Goal: Task Accomplishment & Management: Complete application form

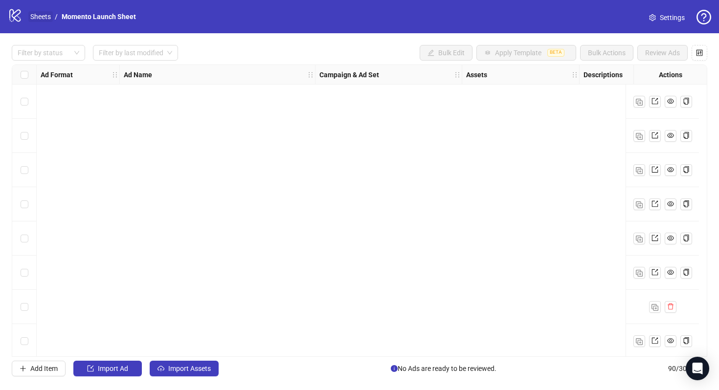
scroll to position [2814, 191]
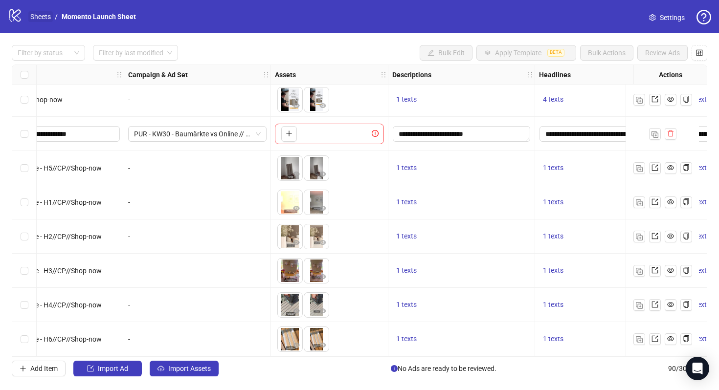
click at [45, 21] on link "Sheets" at bounding box center [40, 16] width 24 height 11
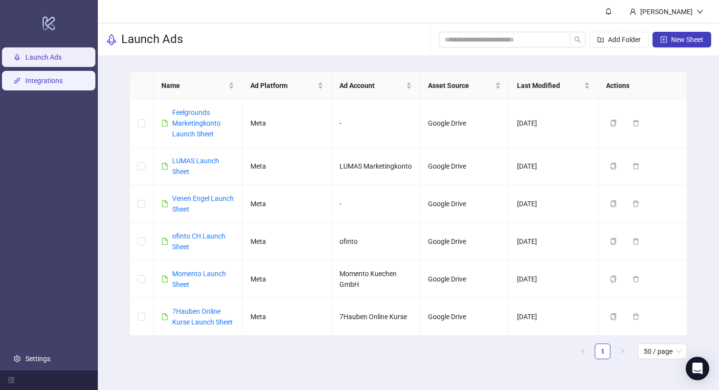
click at [47, 83] on link "Integrations" at bounding box center [43, 81] width 37 height 8
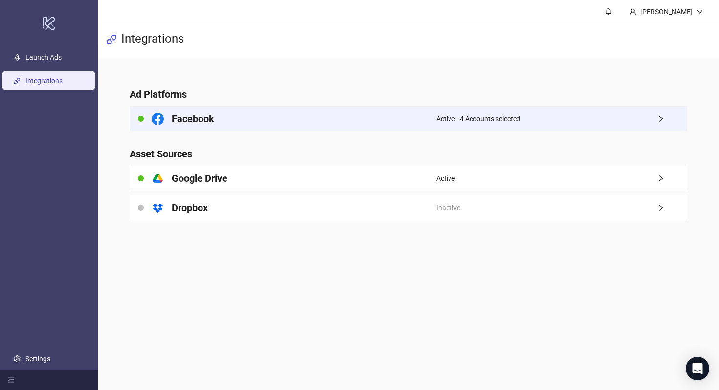
click at [162, 114] on icon at bounding box center [158, 119] width 12 height 12
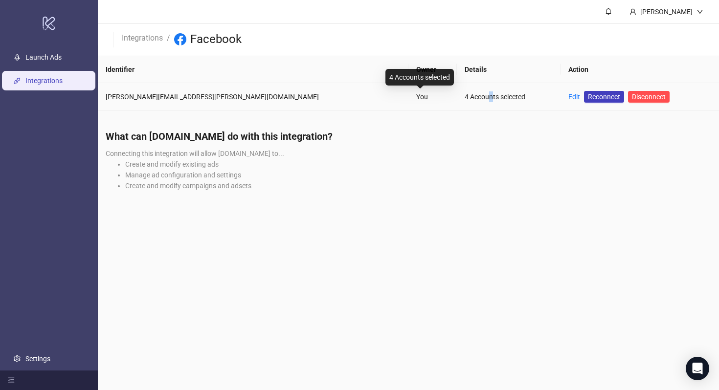
click at [465, 94] on div "4 Accounts selected" at bounding box center [509, 96] width 88 height 11
click at [568, 96] on link "Edit" at bounding box center [574, 97] width 12 height 8
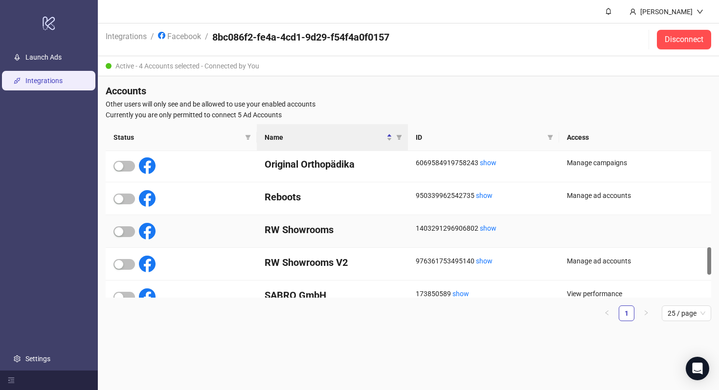
scroll to position [496, 0]
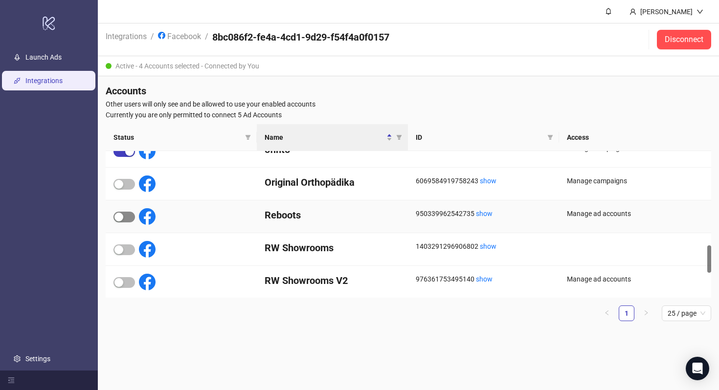
click at [130, 219] on span "button" at bounding box center [124, 217] width 22 height 11
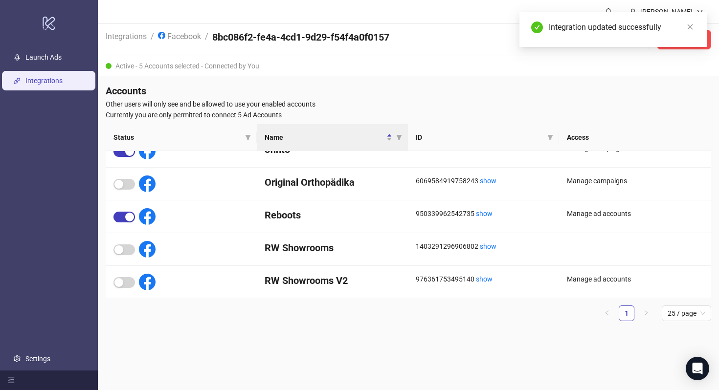
click at [510, 86] on h4 "Accounts" at bounding box center [409, 91] width 606 height 14
click at [691, 25] on icon "close" at bounding box center [690, 26] width 5 height 5
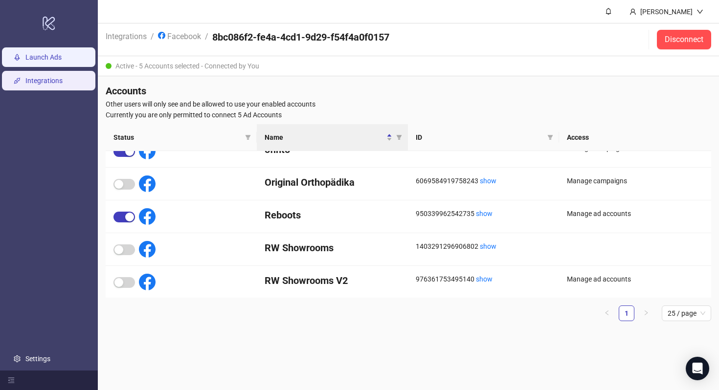
click at [49, 61] on link "Launch Ads" at bounding box center [43, 57] width 36 height 8
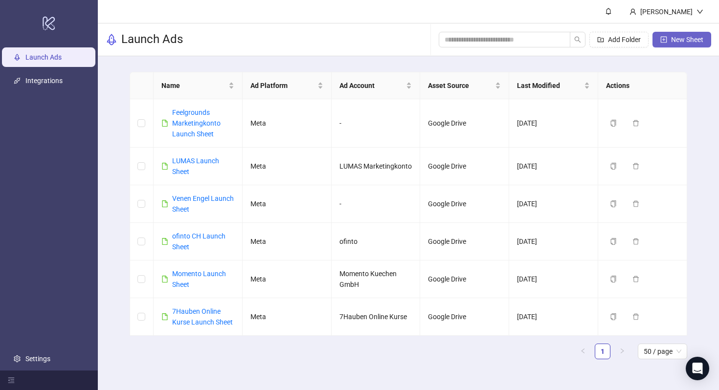
click at [676, 36] on span "New Sheet" at bounding box center [687, 40] width 32 height 8
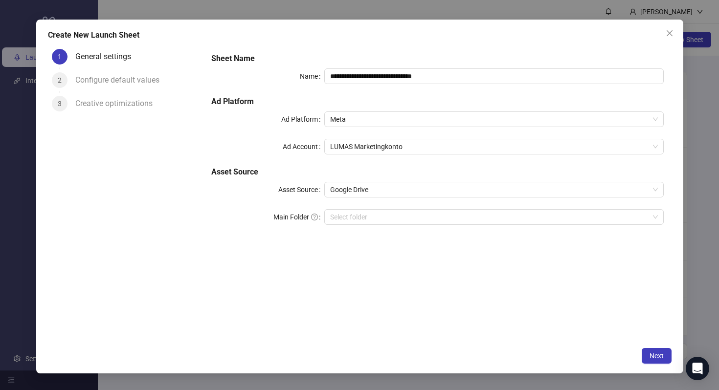
click at [396, 136] on div "**********" at bounding box center [437, 145] width 460 height 192
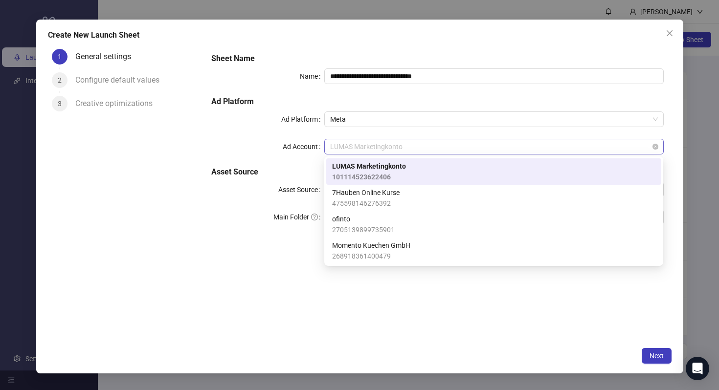
click at [396, 146] on span "LUMAS Marketingkonto" at bounding box center [493, 146] width 327 height 15
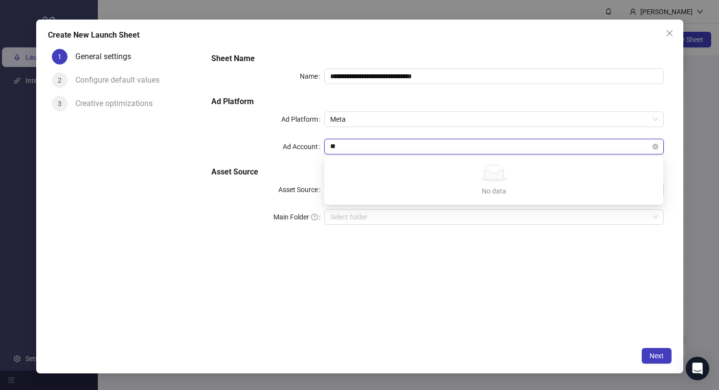
type input "*"
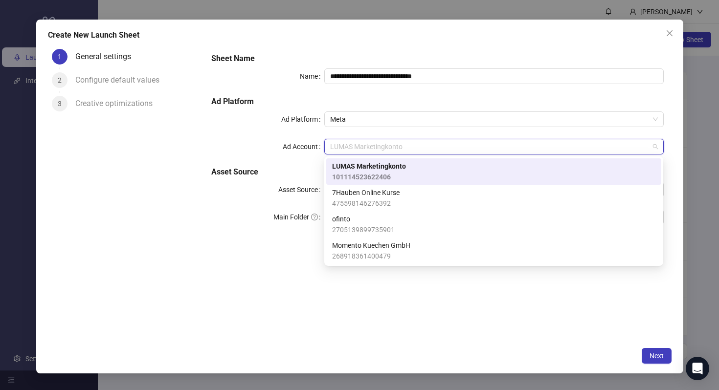
click at [490, 98] on h5 "Ad Platform" at bounding box center [437, 102] width 452 height 12
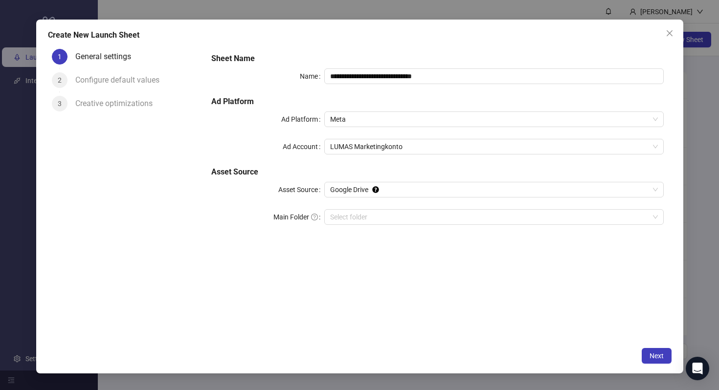
click at [486, 138] on div "**********" at bounding box center [437, 145] width 460 height 192
click at [489, 146] on span "LUMAS Marketingkonto" at bounding box center [493, 146] width 327 height 15
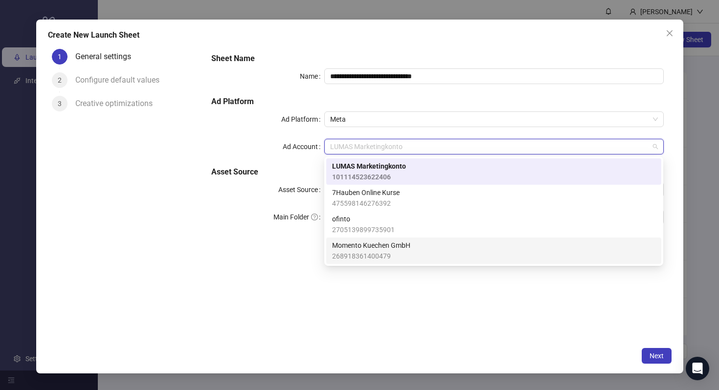
click at [480, 296] on div "**********" at bounding box center [437, 193] width 468 height 297
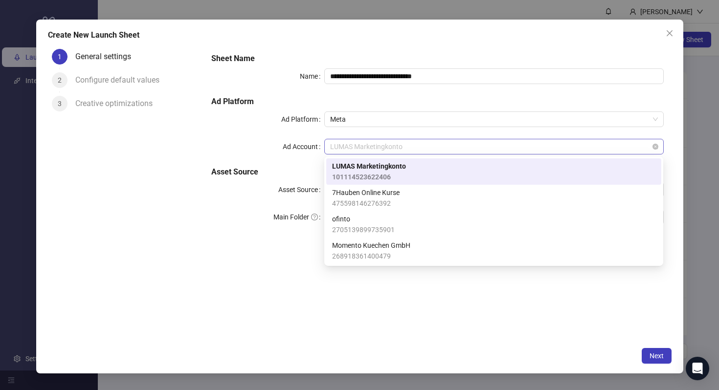
click at [467, 154] on div "LUMAS Marketingkonto" at bounding box center [493, 147] width 339 height 16
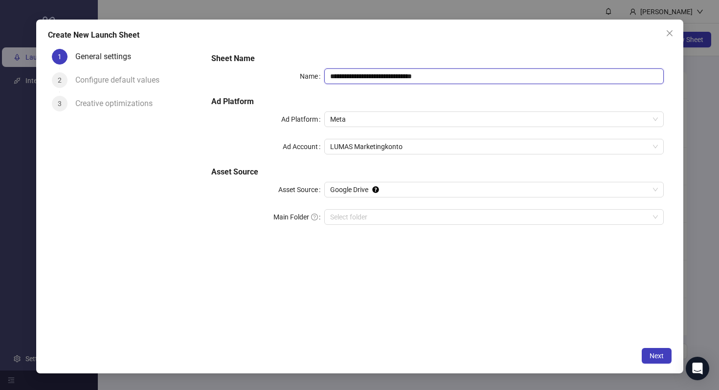
click at [469, 71] on input "**********" at bounding box center [493, 76] width 339 height 16
drag, startPoint x: 468, startPoint y: 76, endPoint x: 332, endPoint y: 76, distance: 136.0
click at [332, 76] on input "**********" at bounding box center [493, 76] width 339 height 16
type input "*"
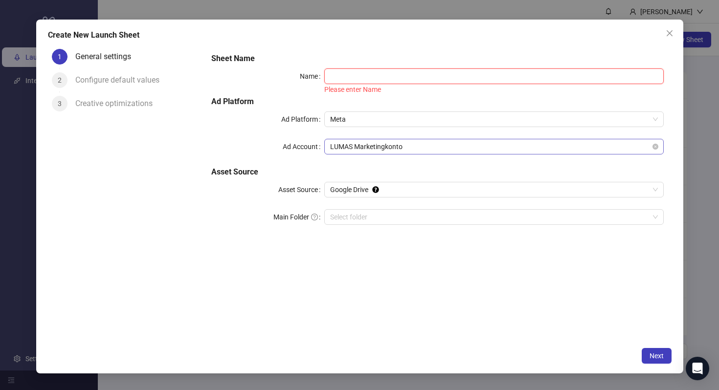
click at [423, 151] on span "LUMAS Marketingkonto" at bounding box center [493, 146] width 327 height 15
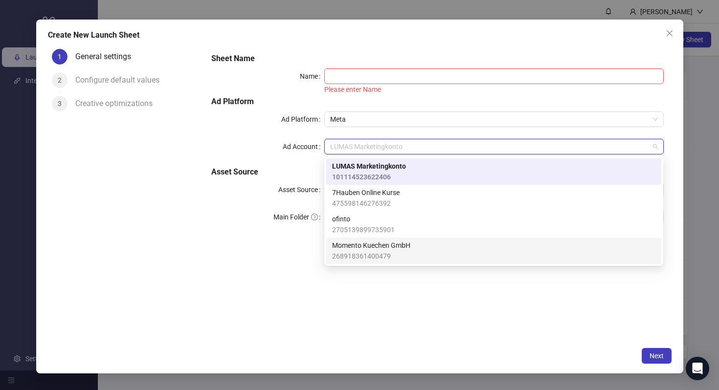
click at [446, 304] on div "Sheet Name Name Please enter Name Ad Platform Ad Platform Meta Ad Account [PERS…" at bounding box center [437, 193] width 468 height 297
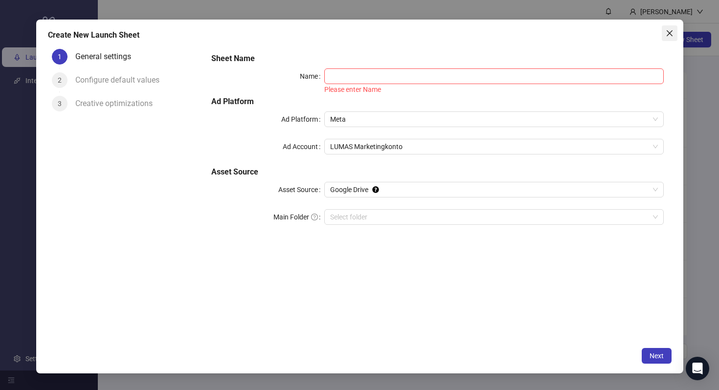
click at [666, 32] on icon "close" at bounding box center [670, 33] width 8 height 8
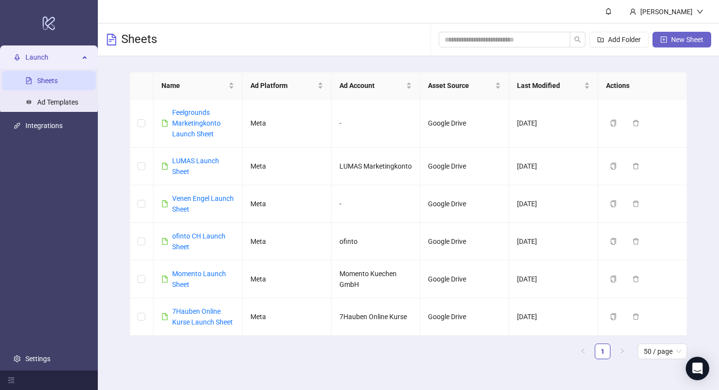
click at [677, 41] on span "New Sheet" at bounding box center [687, 40] width 32 height 8
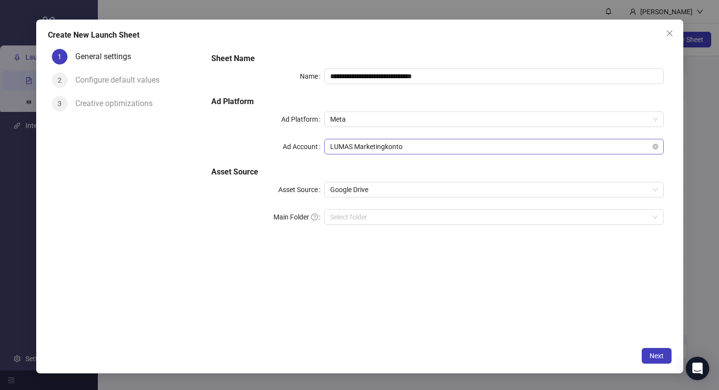
click at [434, 152] on span "LUMAS Marketingkonto" at bounding box center [493, 146] width 327 height 15
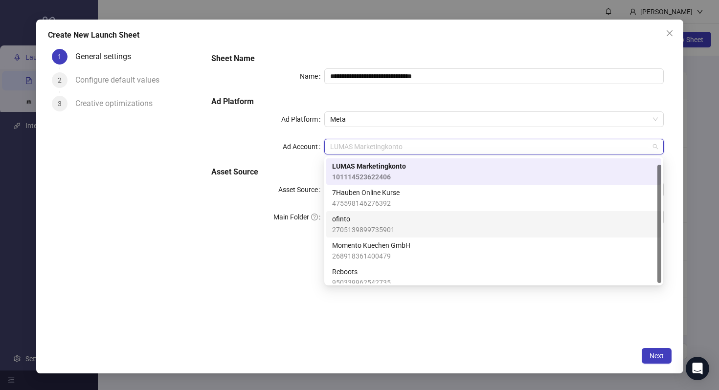
scroll to position [7, 0]
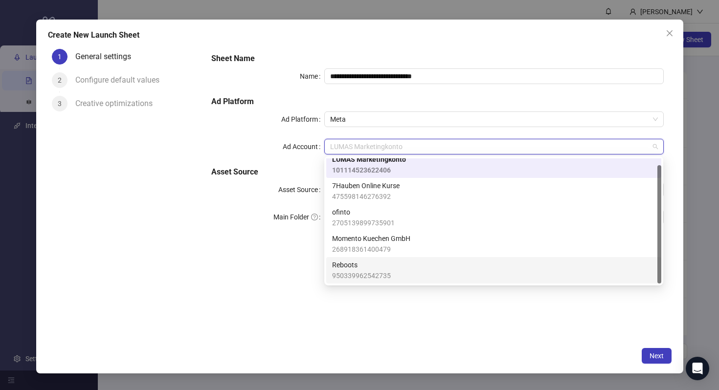
click at [435, 270] on div "Reboots 950339962542735" at bounding box center [493, 271] width 323 height 22
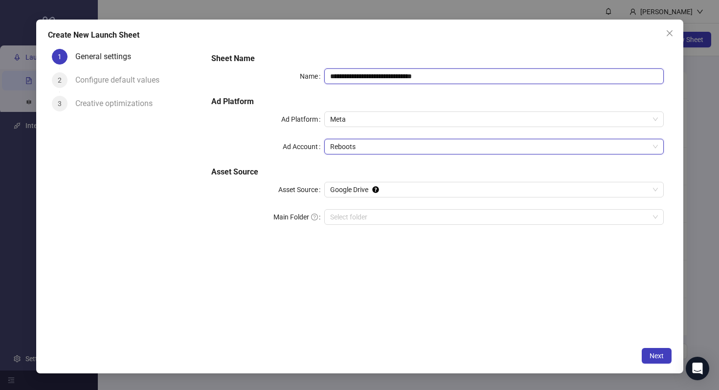
click at [397, 78] on input "**********" at bounding box center [493, 76] width 339 height 16
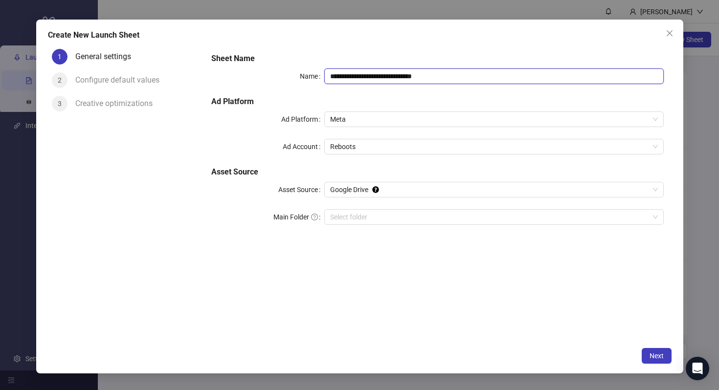
drag, startPoint x: 402, startPoint y: 76, endPoint x: 293, endPoint y: 76, distance: 109.6
click at [293, 76] on div "**********" at bounding box center [437, 76] width 452 height 16
type input "**********"
click at [355, 217] on input "Main Folder" at bounding box center [489, 217] width 318 height 15
click at [662, 356] on span "Next" at bounding box center [657, 356] width 14 height 8
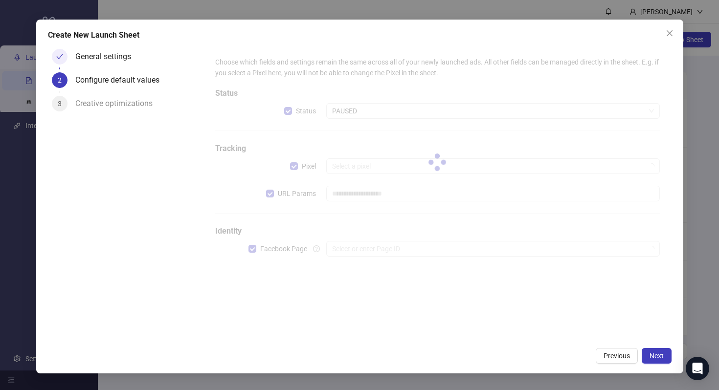
type input "**********"
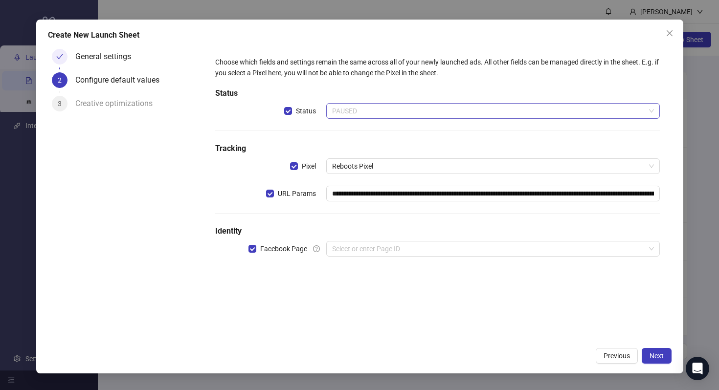
click at [387, 113] on span "PAUSED" at bounding box center [492, 111] width 321 height 15
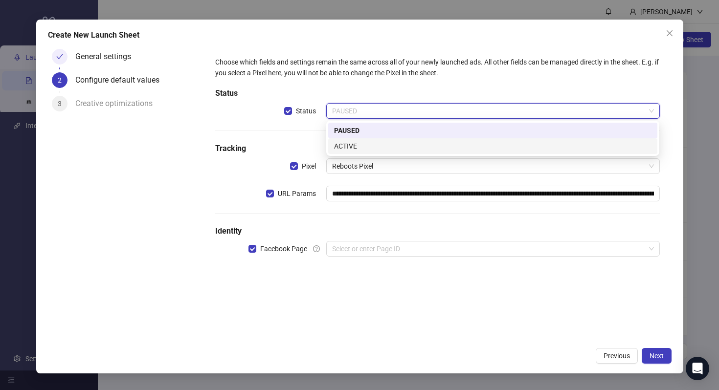
click at [385, 141] on div "ACTIVE" at bounding box center [492, 146] width 317 height 11
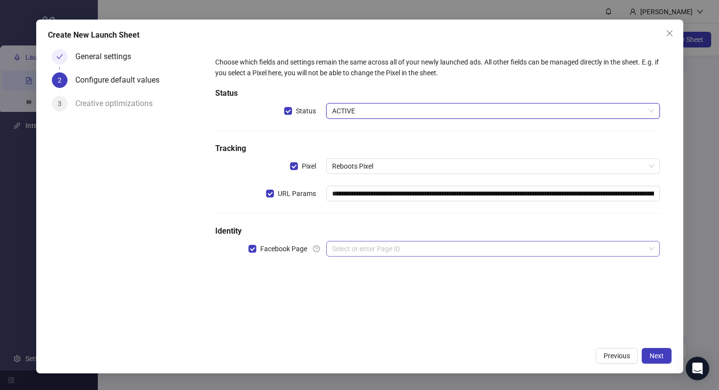
click at [418, 250] on input "search" at bounding box center [488, 249] width 313 height 15
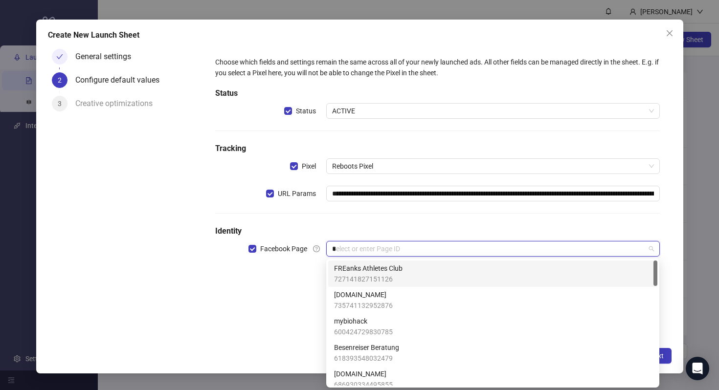
type input "**"
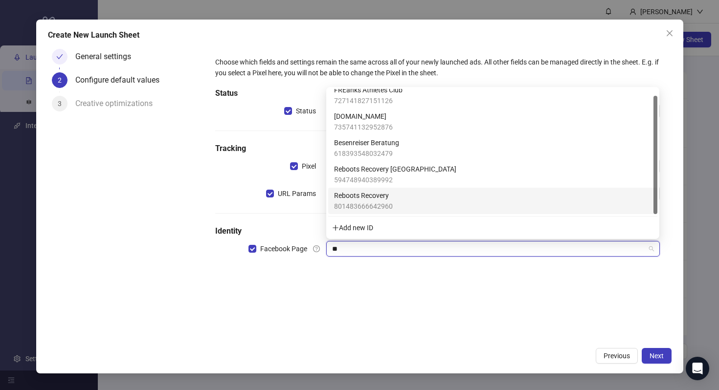
click at [409, 199] on div "Reboots Recovery 801483666642960" at bounding box center [492, 201] width 317 height 22
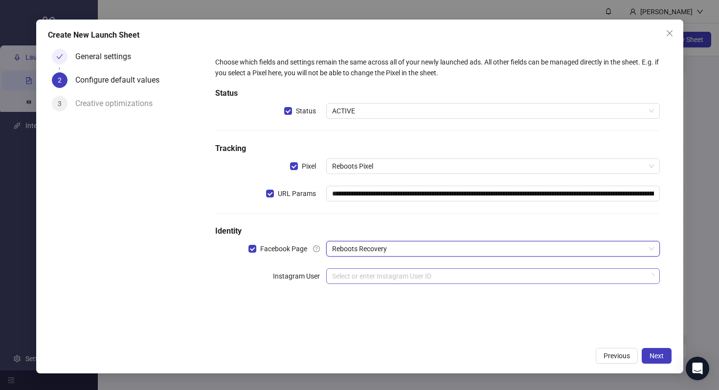
click at [400, 278] on input "search" at bounding box center [488, 276] width 313 height 15
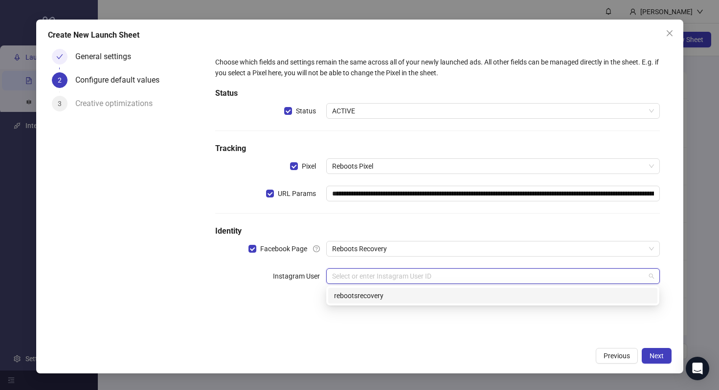
click at [405, 294] on div "rebootsrecovery" at bounding box center [492, 296] width 317 height 11
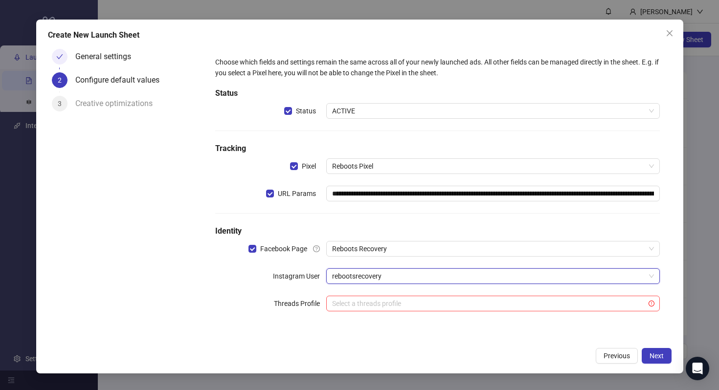
click at [446, 336] on div "**********" at bounding box center [437, 193] width 468 height 297
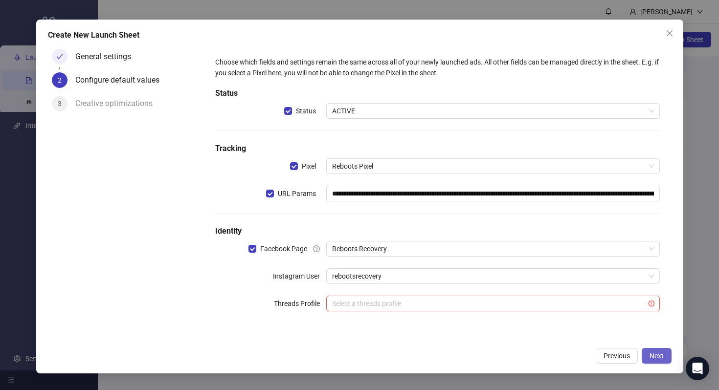
click at [656, 356] on span "Next" at bounding box center [657, 356] width 14 height 8
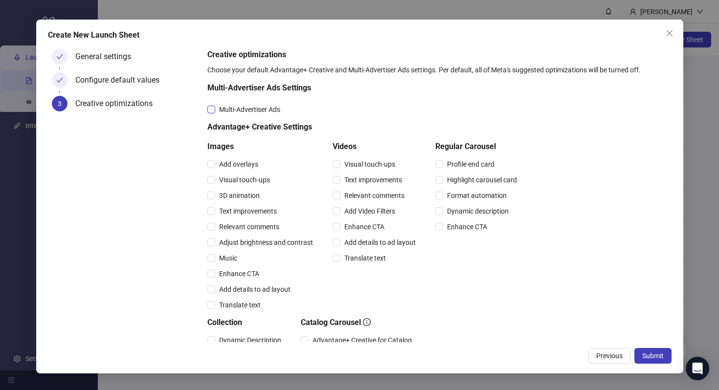
click at [254, 111] on span "Multi-Advertiser Ads" at bounding box center [249, 109] width 69 height 11
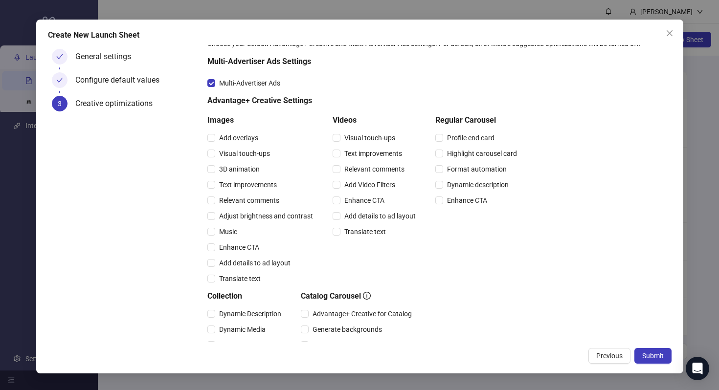
scroll to position [29, 0]
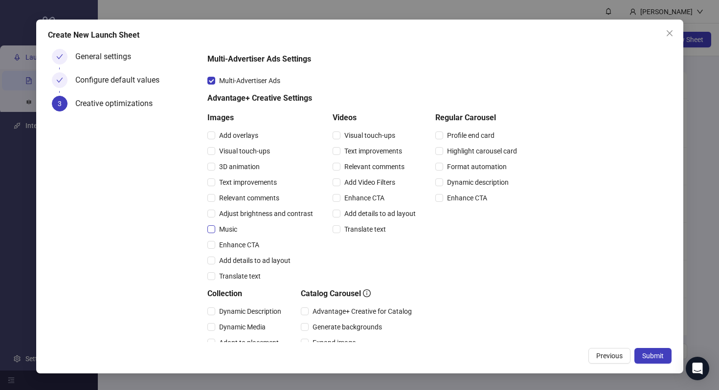
click at [235, 232] on span "Music" at bounding box center [228, 229] width 26 height 11
click at [236, 244] on span "Enhance CTA" at bounding box center [239, 245] width 48 height 11
click at [371, 200] on span "Enhance CTA" at bounding box center [364, 198] width 48 height 11
click at [470, 134] on span "Profile end card" at bounding box center [470, 135] width 55 height 11
click at [476, 169] on span "Format automation" at bounding box center [477, 166] width 68 height 11
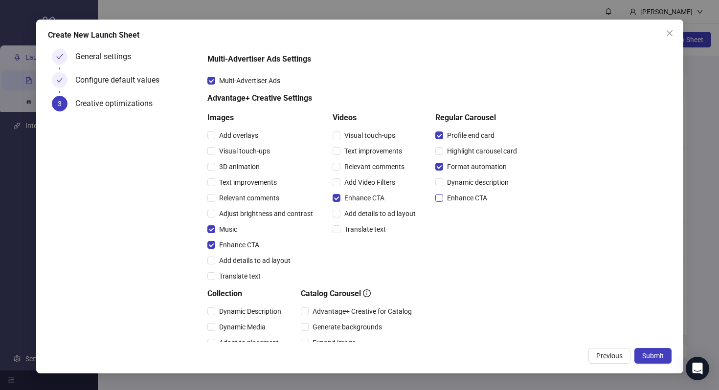
click at [478, 199] on span "Enhance CTA" at bounding box center [467, 198] width 48 height 11
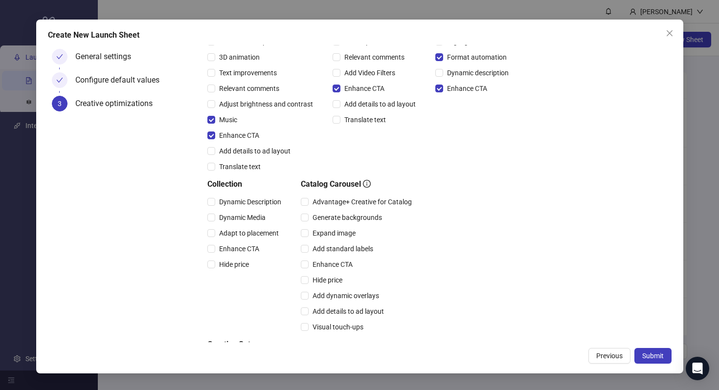
scroll to position [141, 0]
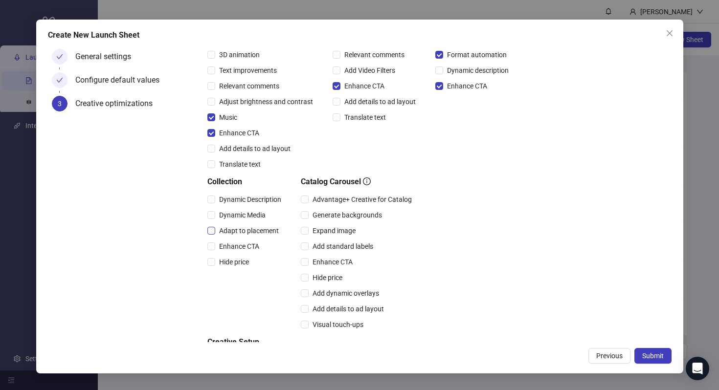
click at [252, 231] on span "Adapt to placement" at bounding box center [249, 230] width 68 height 11
click at [252, 245] on span "Enhance CTA" at bounding box center [239, 246] width 48 height 11
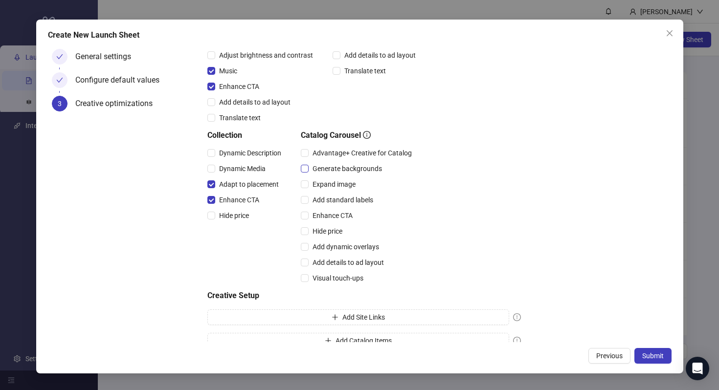
scroll to position [188, 0]
click at [346, 212] on span "Enhance CTA" at bounding box center [333, 214] width 48 height 11
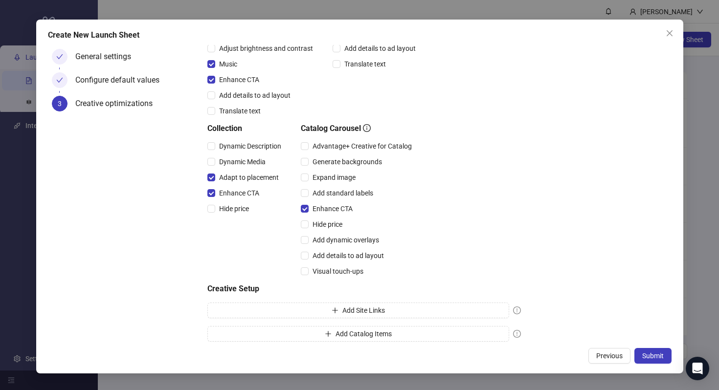
scroll to position [202, 0]
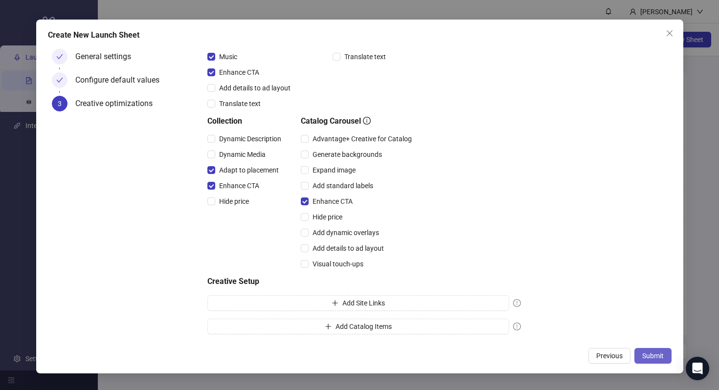
click at [652, 356] on span "Submit" at bounding box center [653, 356] width 22 height 8
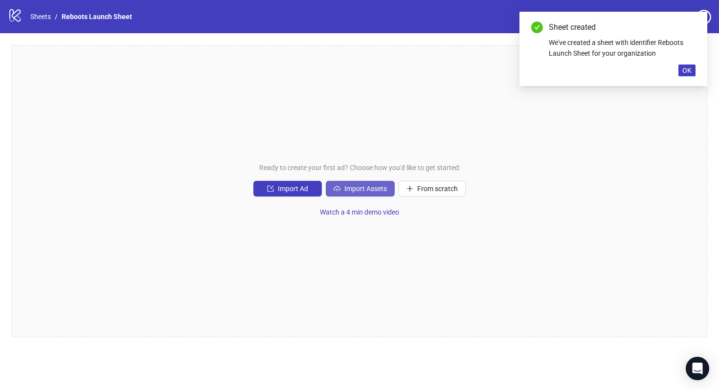
click at [368, 189] on span "Import Assets" at bounding box center [365, 189] width 43 height 8
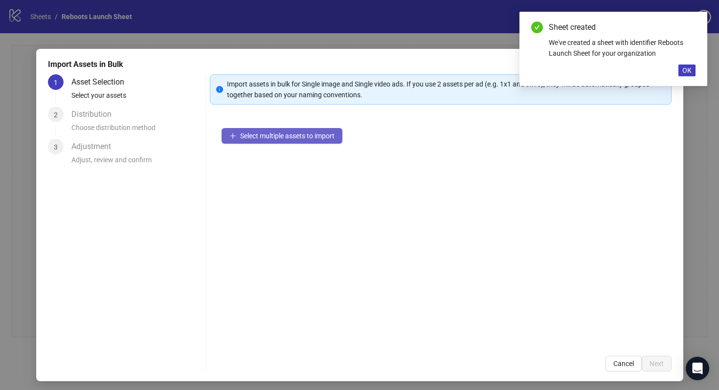
click at [316, 138] on span "Select multiple assets to import" at bounding box center [287, 136] width 94 height 8
